Goal: Task Accomplishment & Management: Use online tool/utility

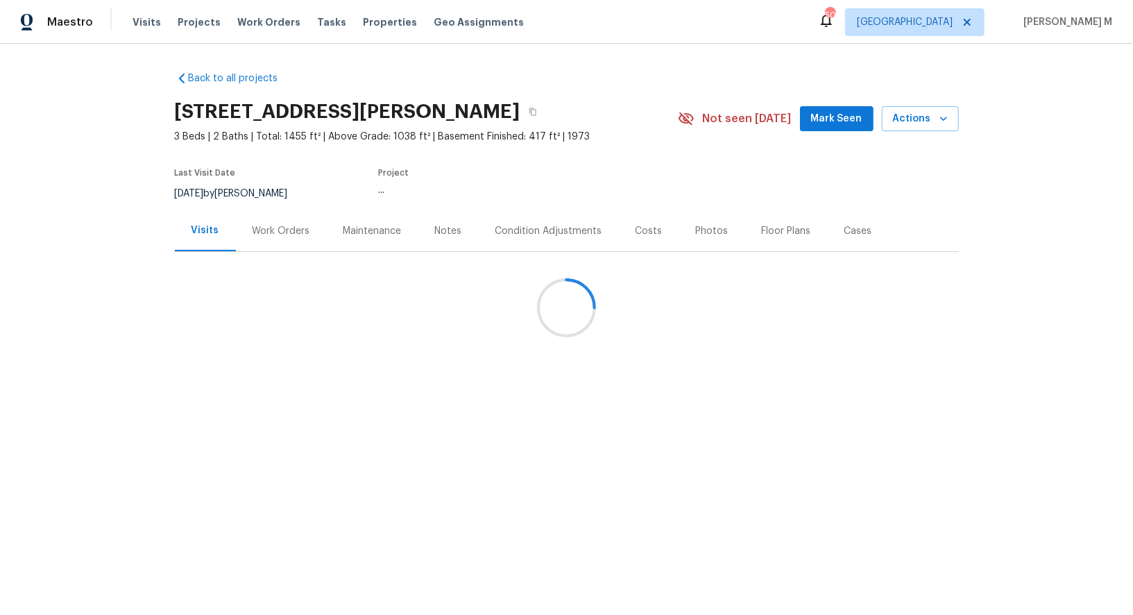
click at [266, 223] on div at bounding box center [566, 307] width 1133 height 615
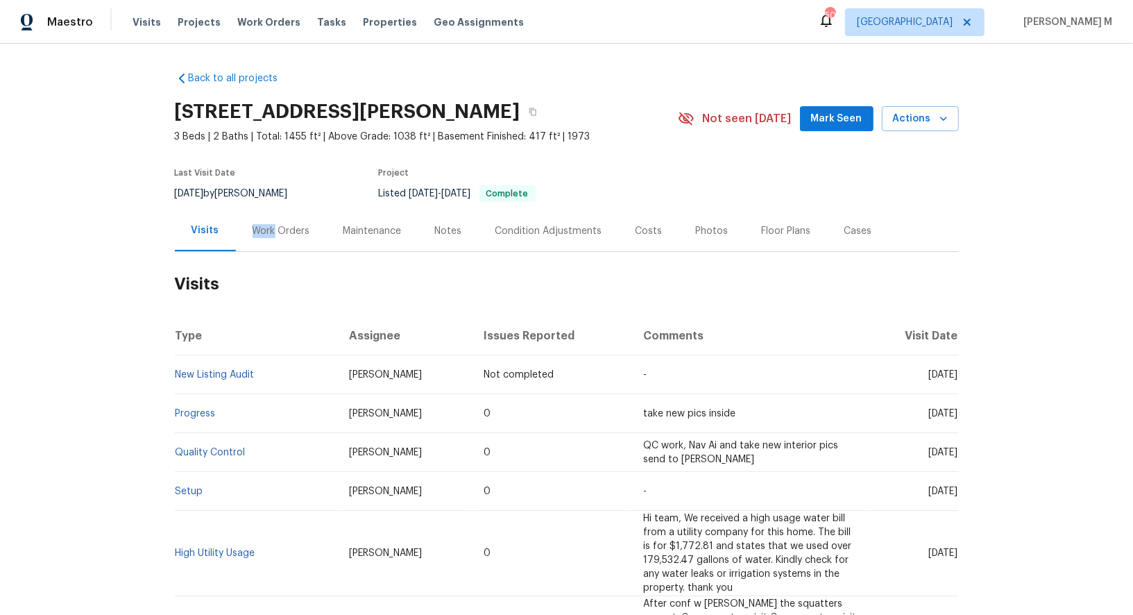
click at [266, 224] on div "Work Orders" at bounding box center [281, 231] width 58 height 14
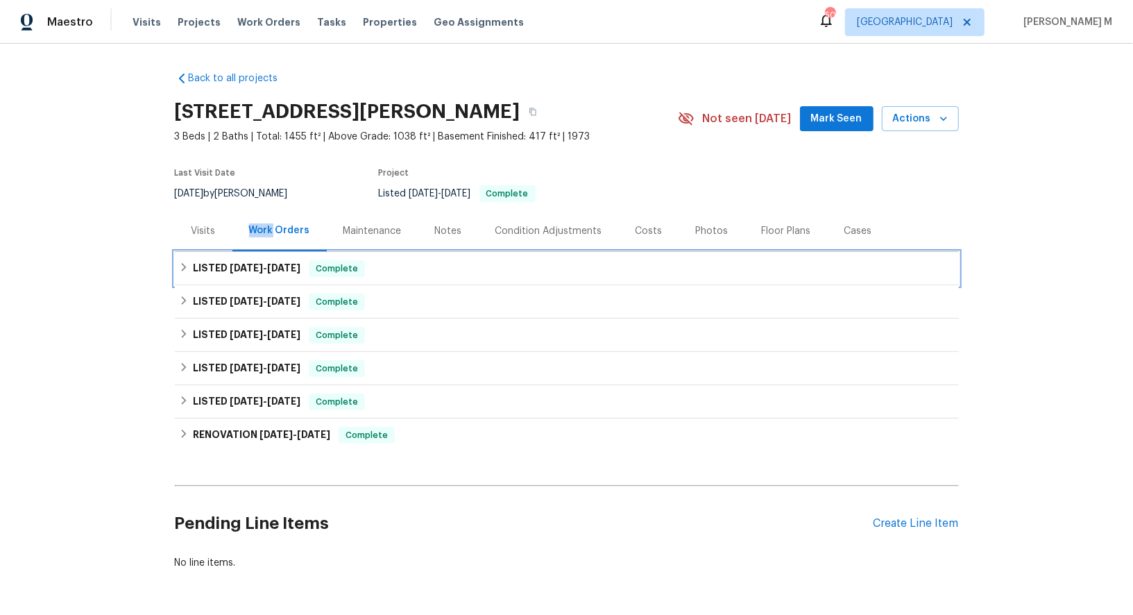
click at [261, 260] on h6 "LISTED [DATE] - [DATE]" at bounding box center [247, 268] width 108 height 17
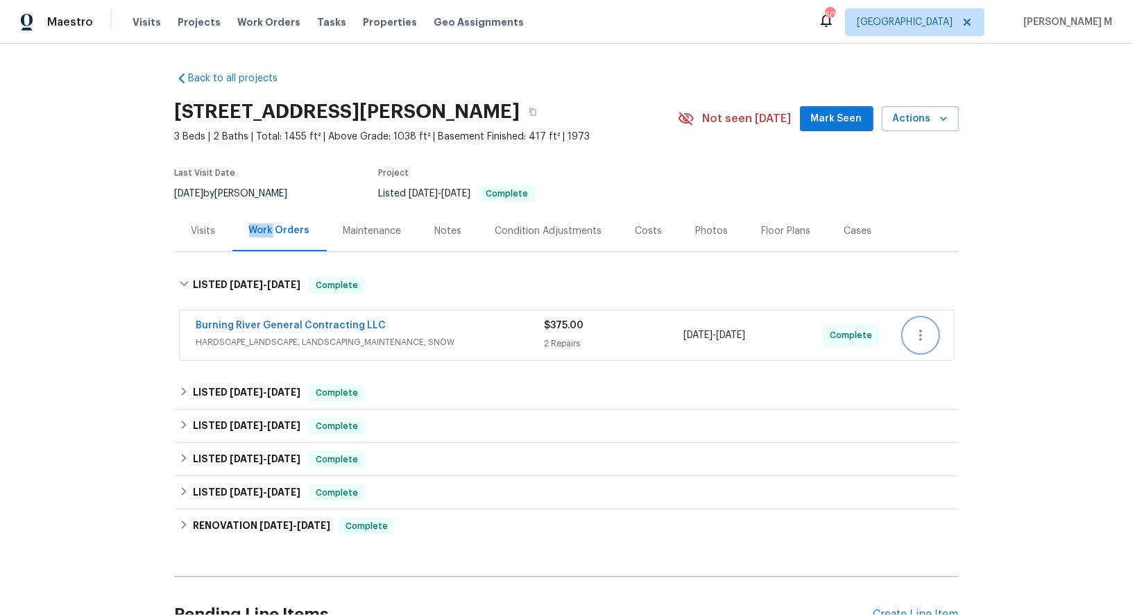
click at [920, 327] on icon "button" at bounding box center [920, 335] width 17 height 17
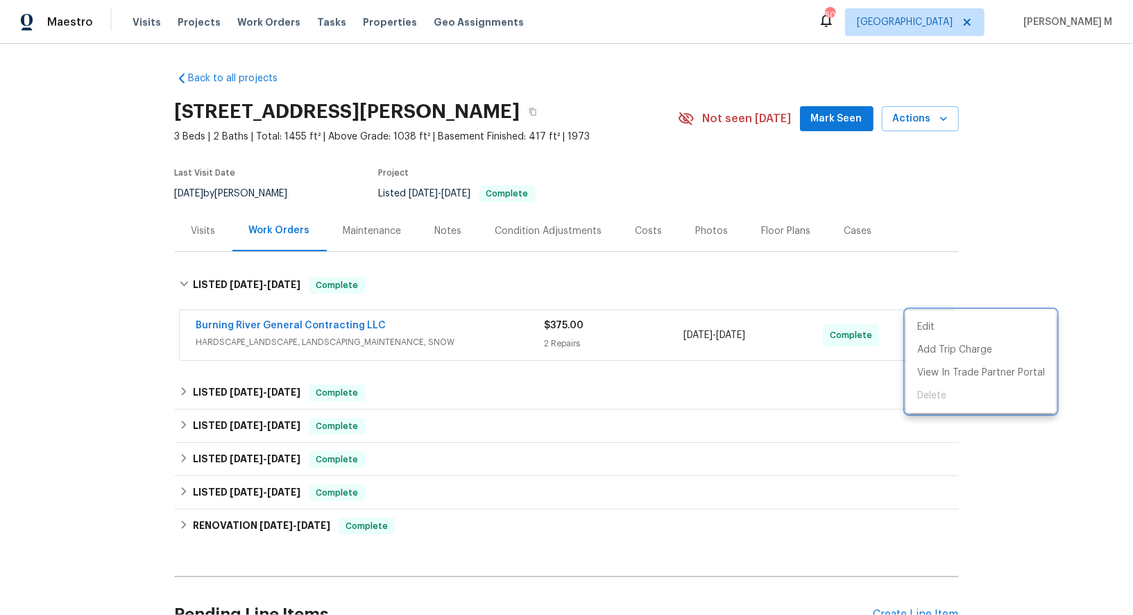
click at [727, 47] on div at bounding box center [566, 307] width 1133 height 615
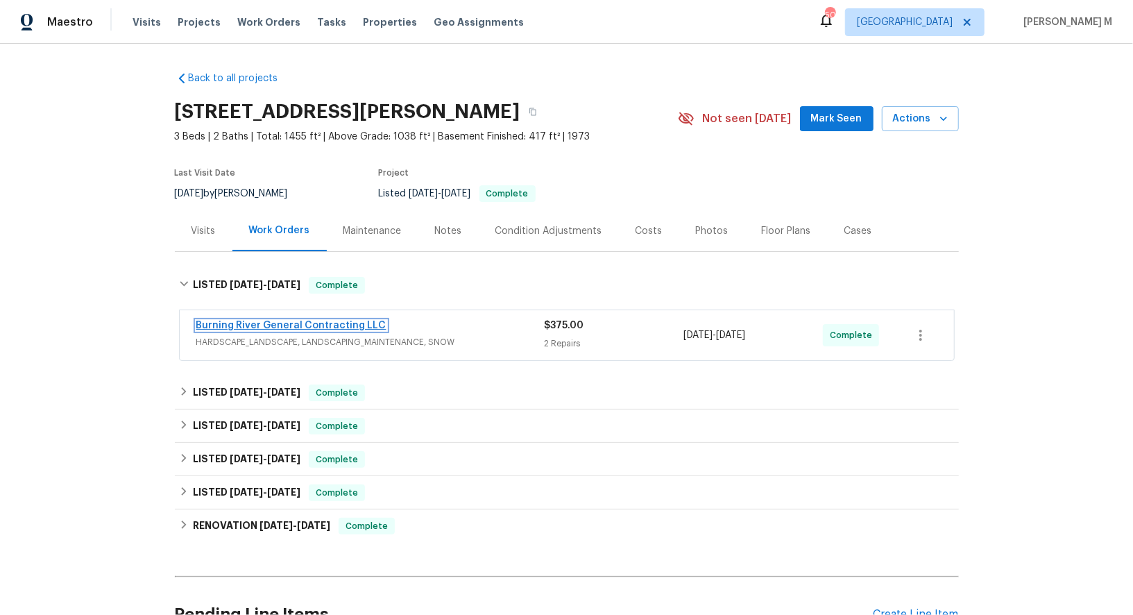
click at [293, 320] on link "Burning River General Contracting LLC" at bounding box center [291, 325] width 190 height 10
